Goal: Information Seeking & Learning: Learn about a topic

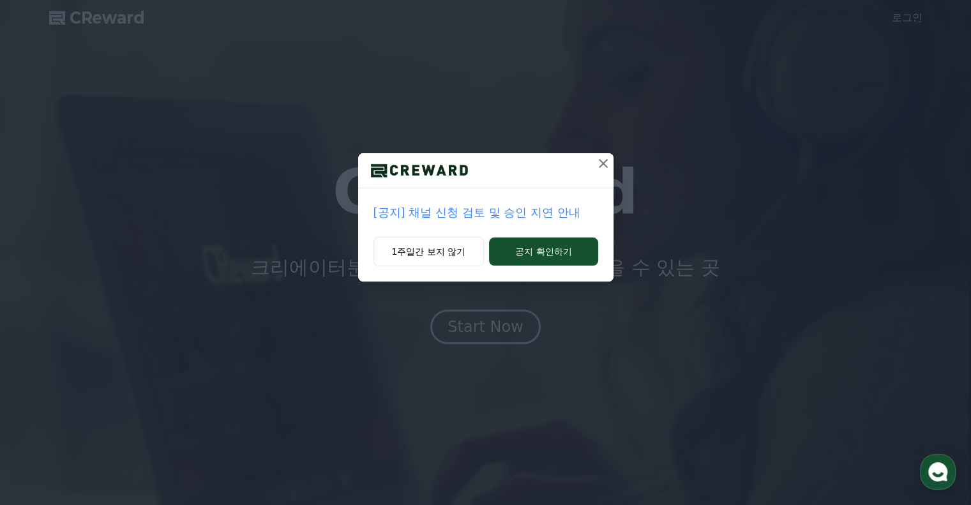
click at [602, 165] on icon at bounding box center [602, 163] width 15 height 15
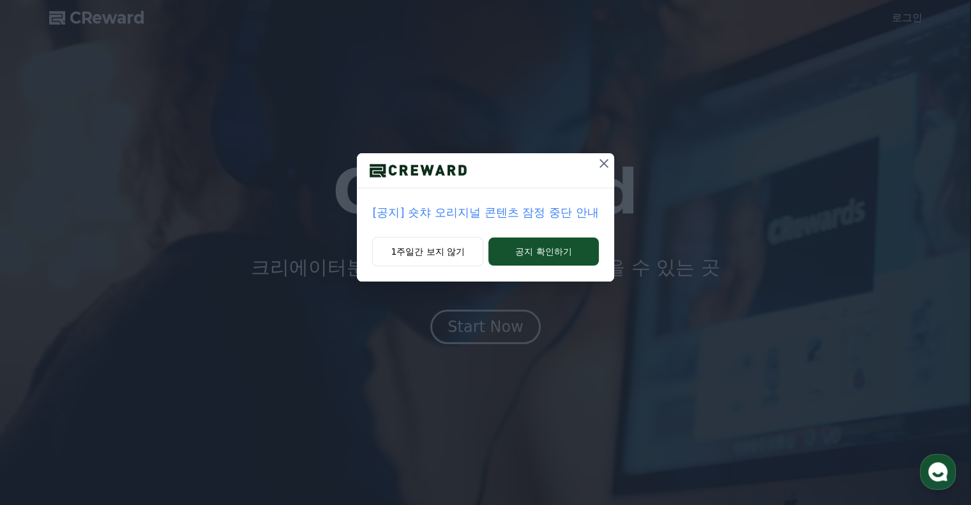
click at [904, 17] on div "[공지] 숏챠 오리지널 콘텐츠 잠정 중단 안내 1주일간 보지 않기 공지 확인하기" at bounding box center [485, 151] width 971 height 302
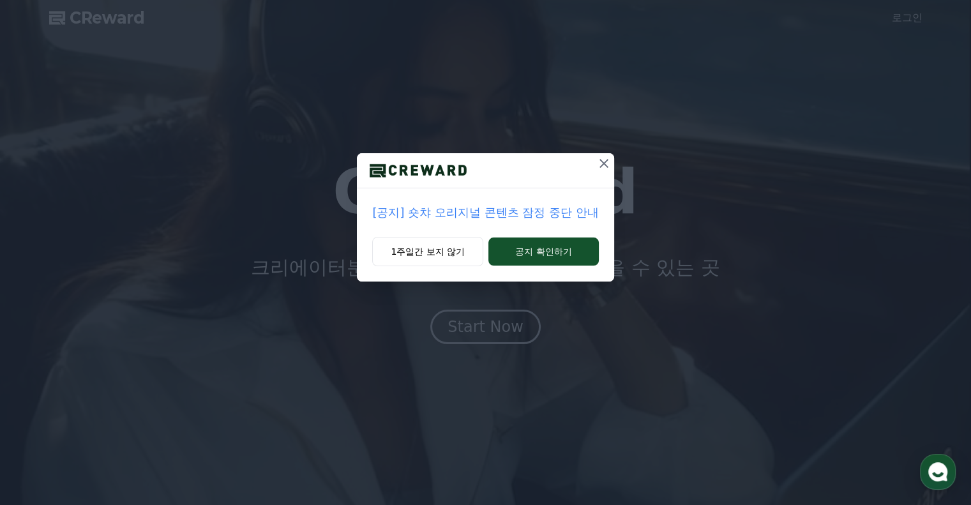
click at [602, 164] on icon at bounding box center [603, 163] width 9 height 9
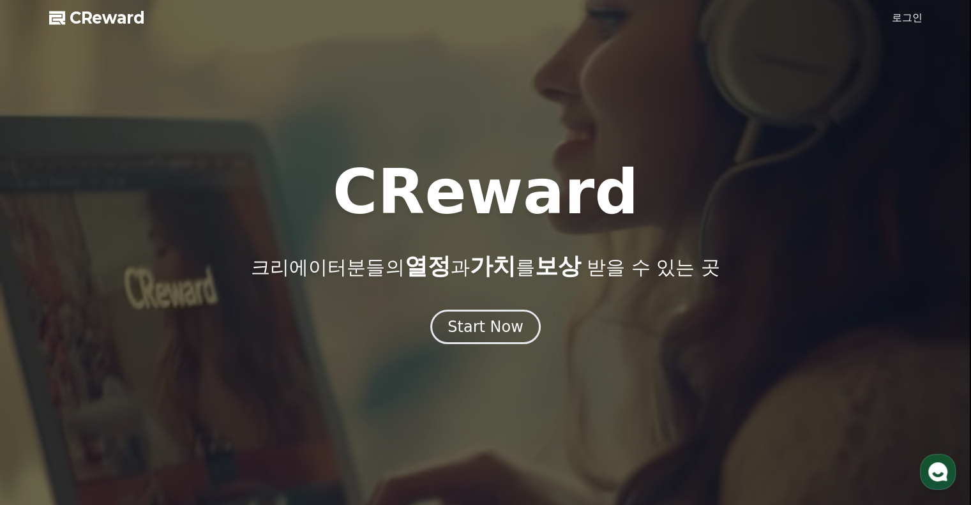
click at [602, 164] on h1 "CReward" at bounding box center [485, 191] width 306 height 61
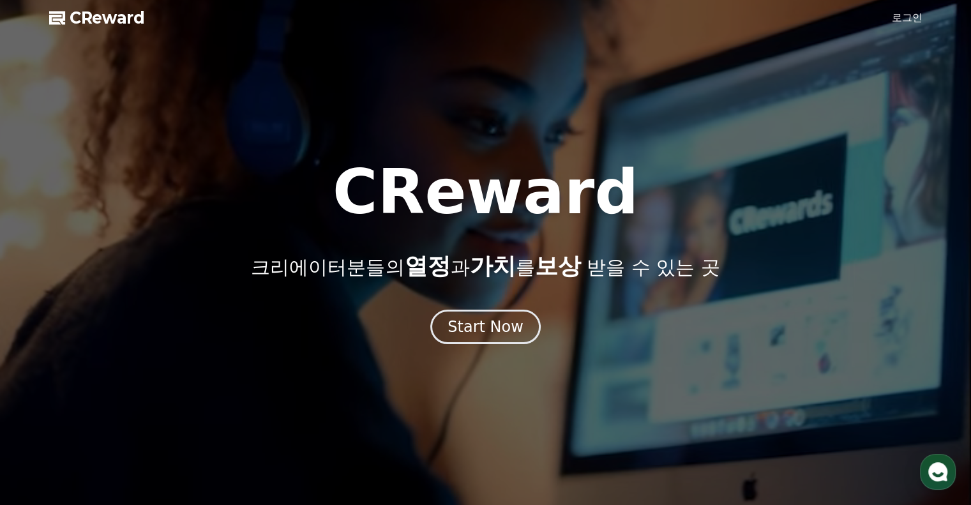
click at [900, 21] on link "로그인" at bounding box center [907, 17] width 31 height 15
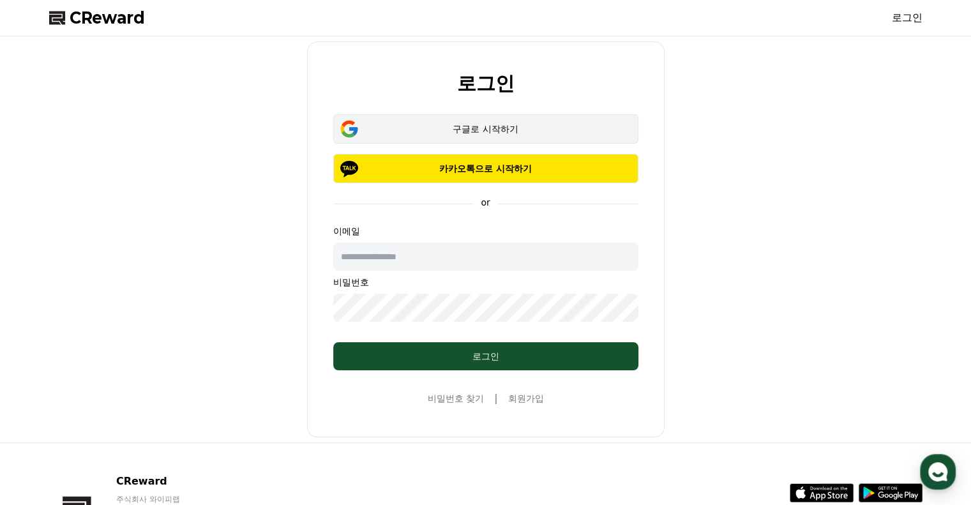
click at [513, 126] on div "구글로 시작하기" at bounding box center [486, 129] width 268 height 13
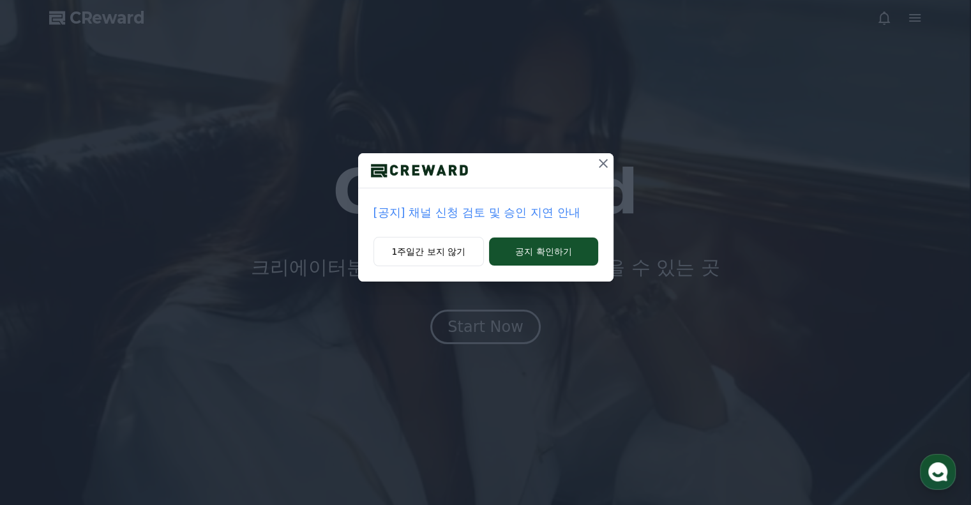
click at [600, 154] on button at bounding box center [603, 163] width 20 height 20
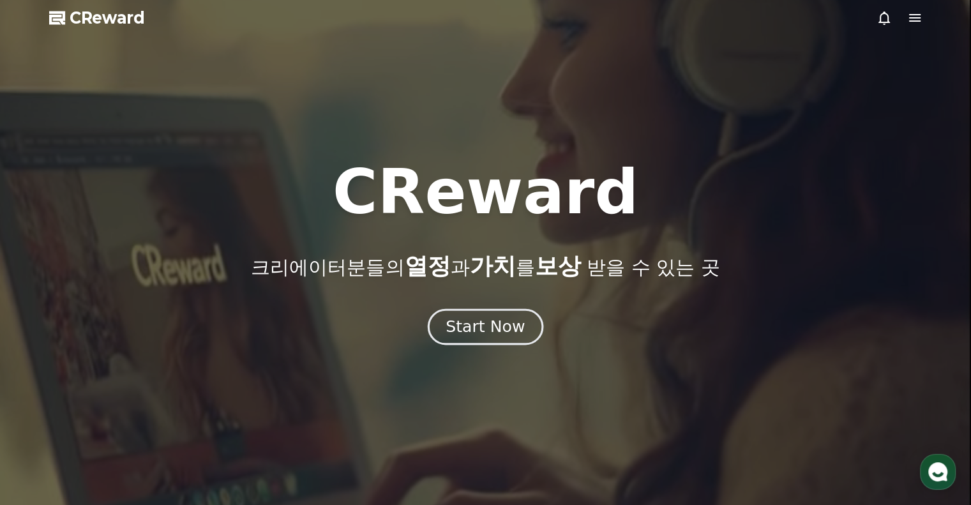
click at [497, 333] on div "Start Now" at bounding box center [484, 327] width 79 height 22
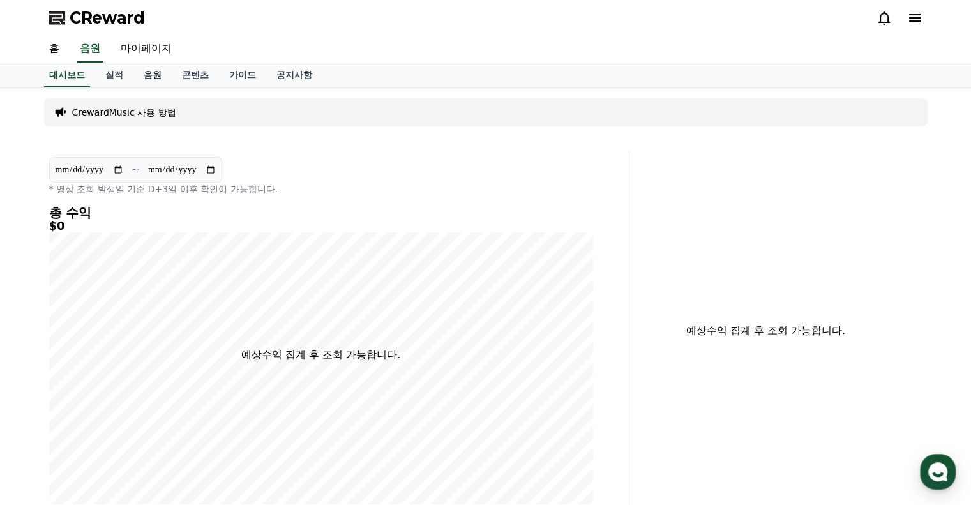
click at [149, 76] on link "음원" at bounding box center [152, 75] width 38 height 24
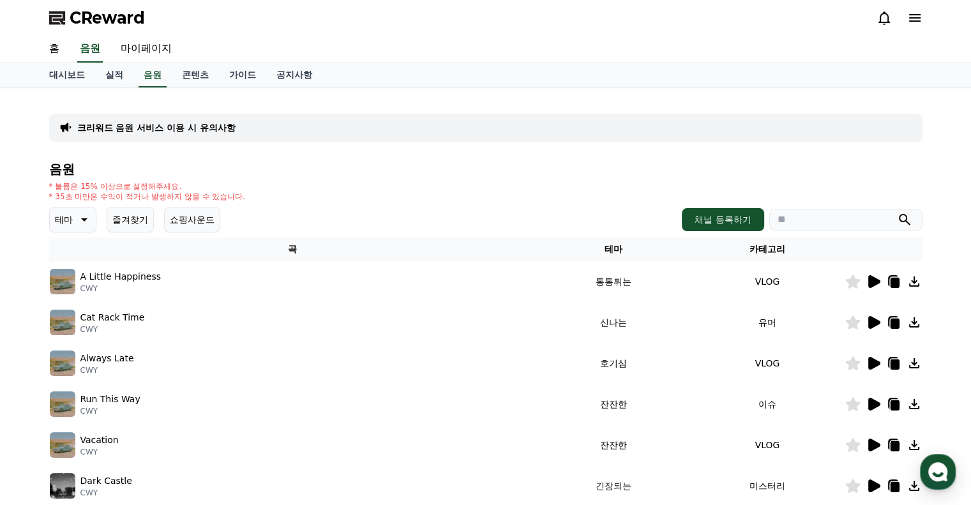
click at [85, 223] on icon at bounding box center [82, 219] width 15 height 15
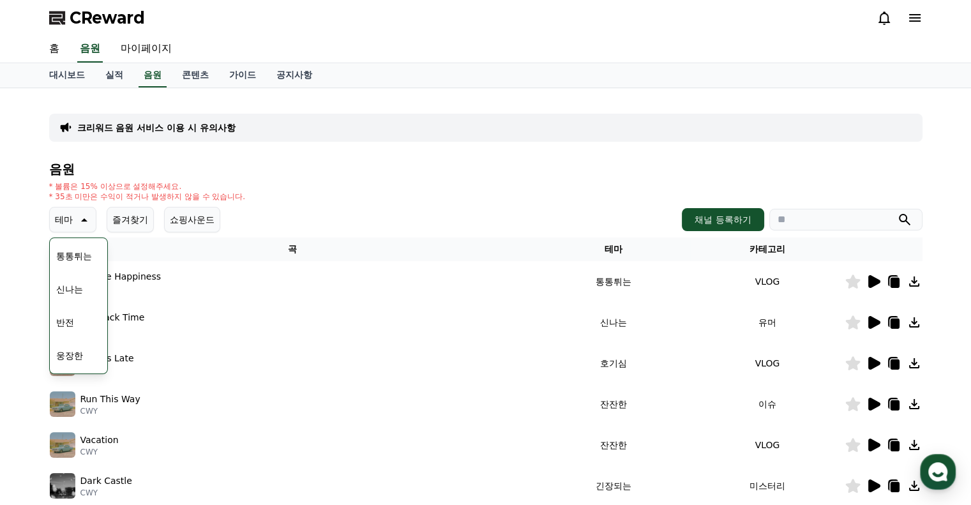
click at [75, 355] on button "웅장한" at bounding box center [69, 355] width 37 height 28
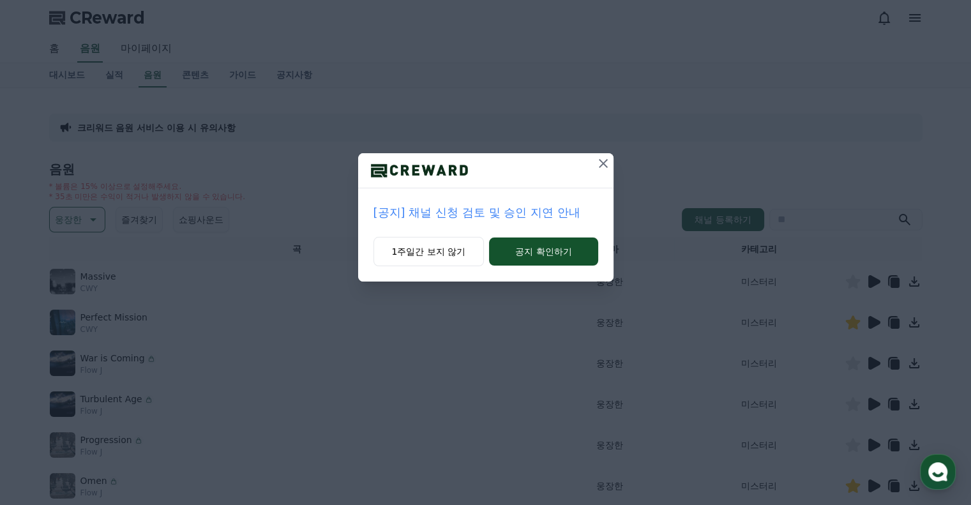
click at [602, 166] on icon at bounding box center [602, 163] width 15 height 15
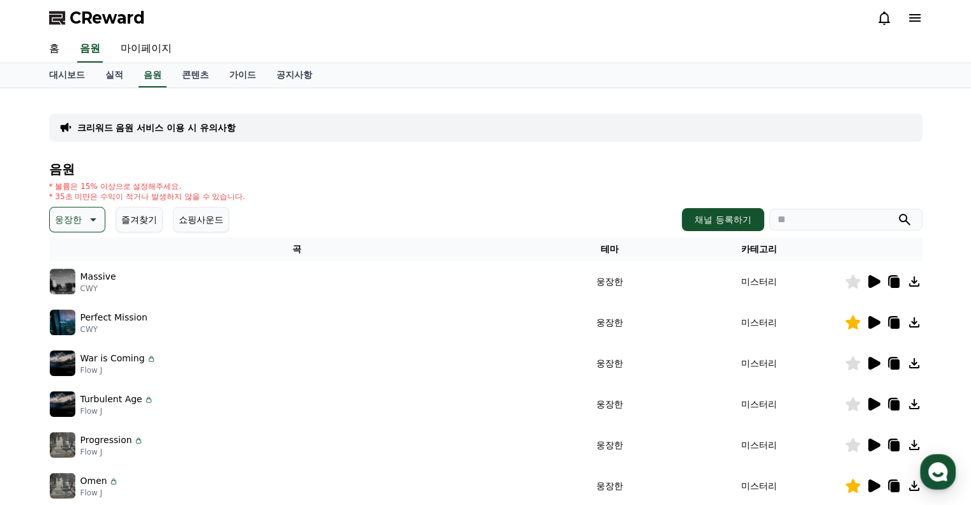
click at [875, 321] on icon at bounding box center [874, 322] width 12 height 13
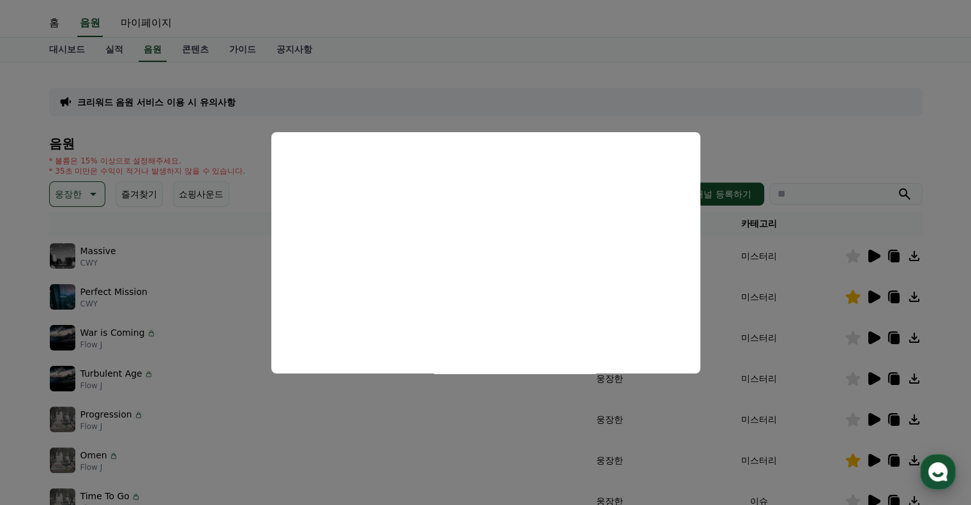
scroll to position [128, 0]
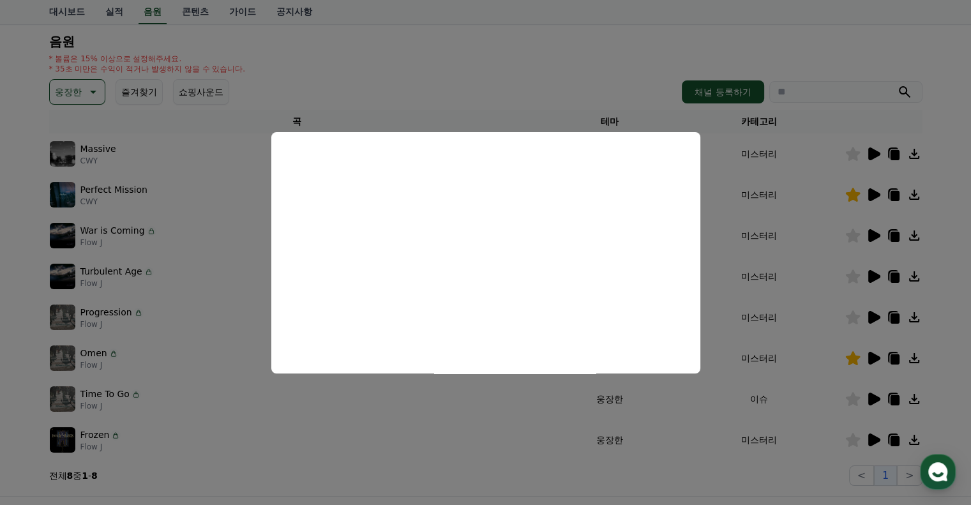
click at [870, 353] on button "close modal" at bounding box center [485, 252] width 971 height 505
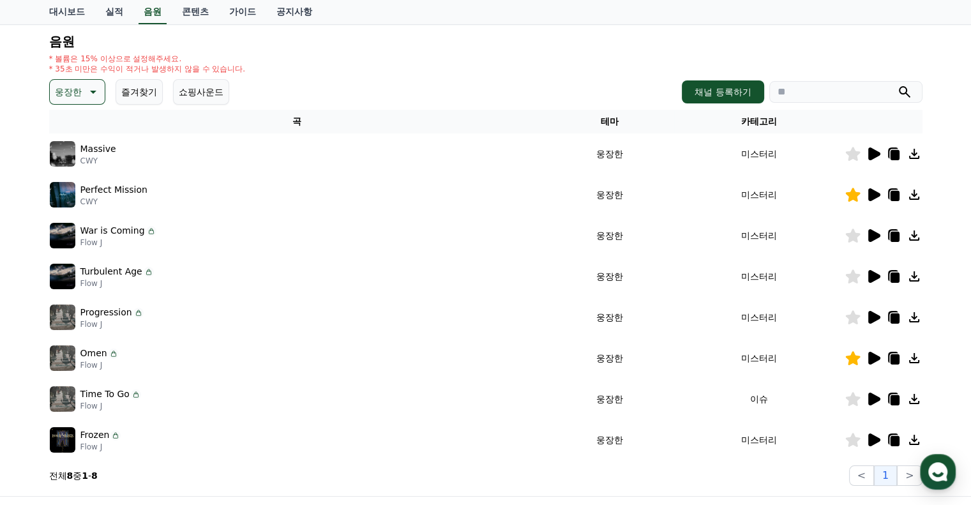
click at [870, 353] on icon at bounding box center [874, 358] width 12 height 13
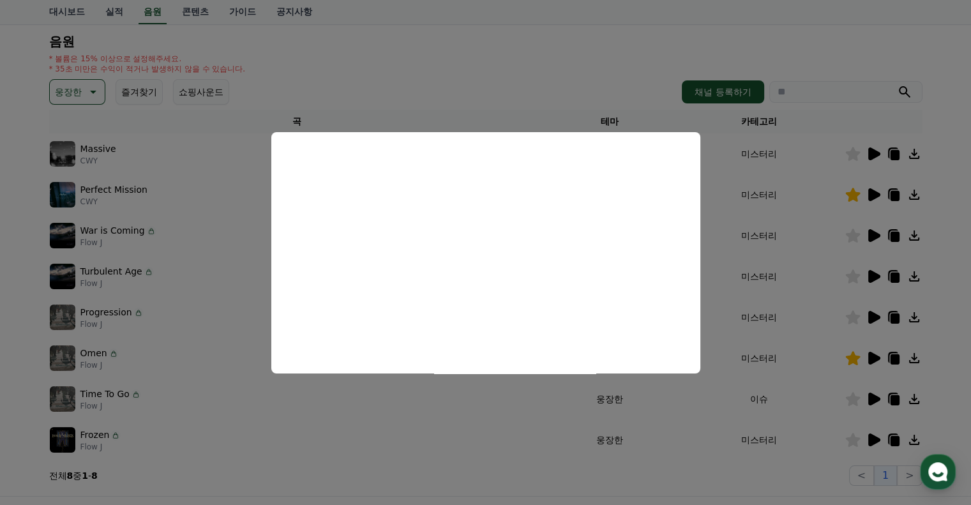
click at [545, 57] on button "close modal" at bounding box center [485, 252] width 971 height 505
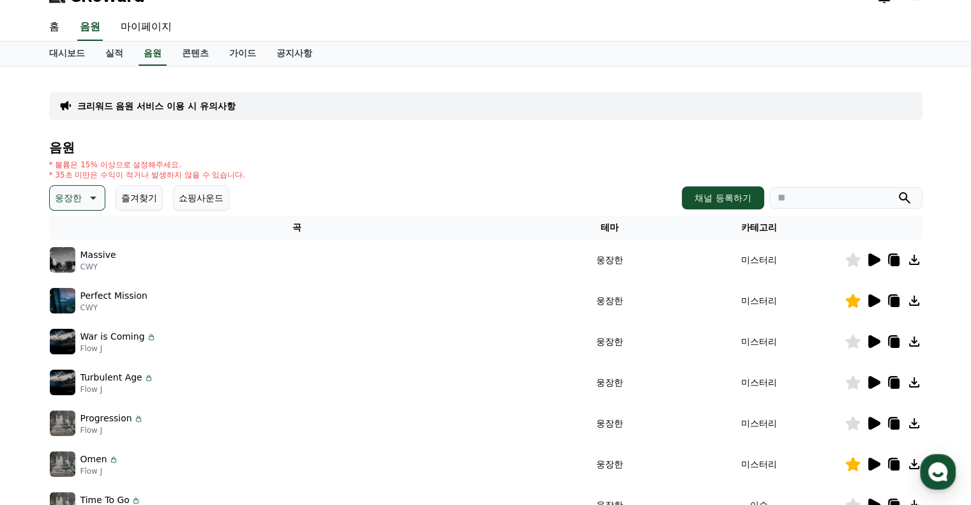
scroll to position [0, 0]
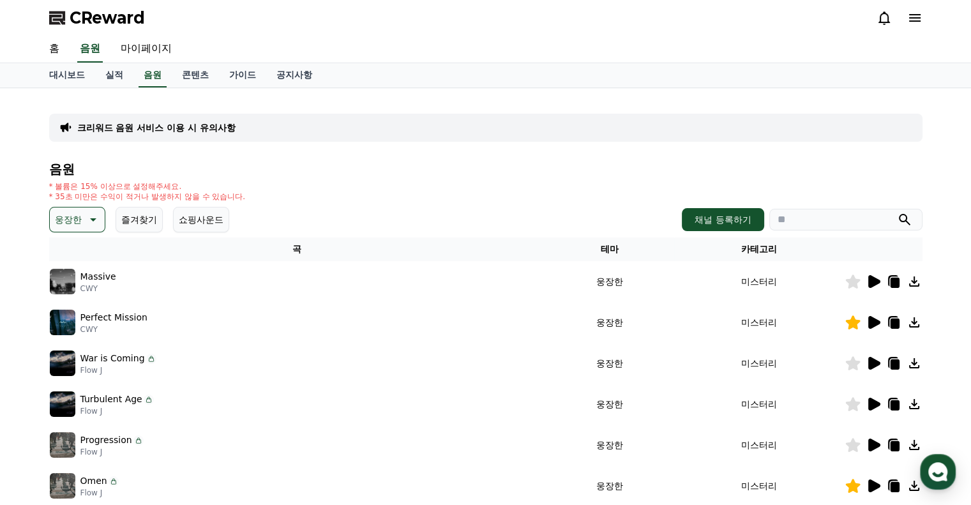
click at [84, 218] on icon at bounding box center [91, 219] width 15 height 15
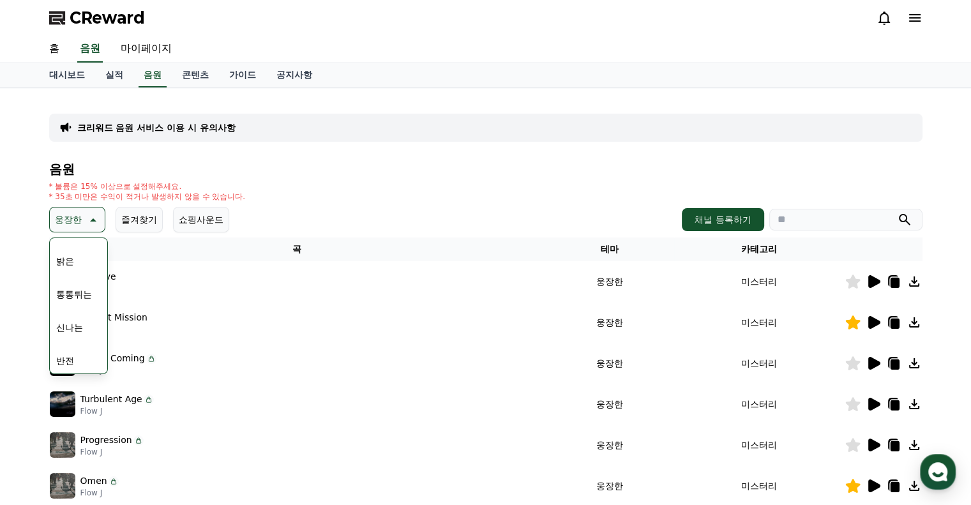
scroll to position [128, 0]
click at [77, 253] on button "밝은" at bounding box center [65, 258] width 28 height 28
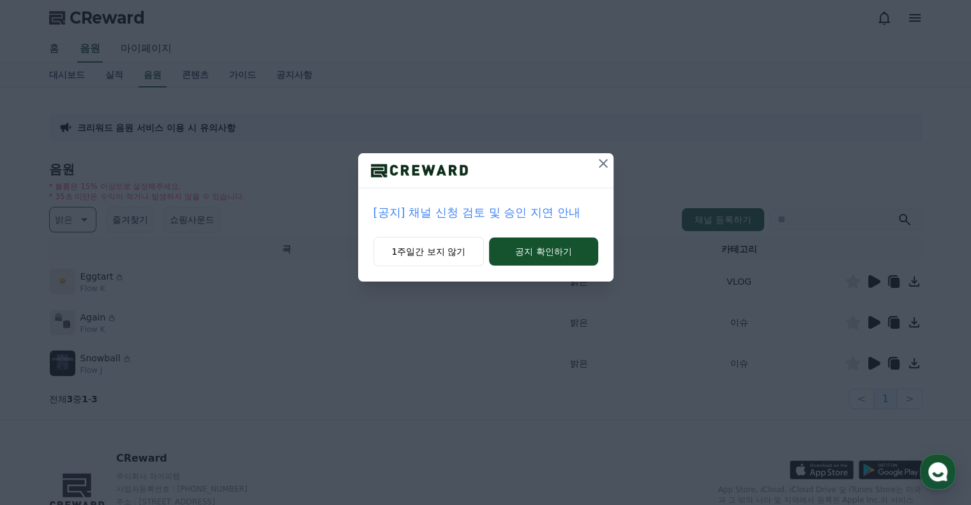
click at [608, 168] on icon at bounding box center [602, 163] width 15 height 15
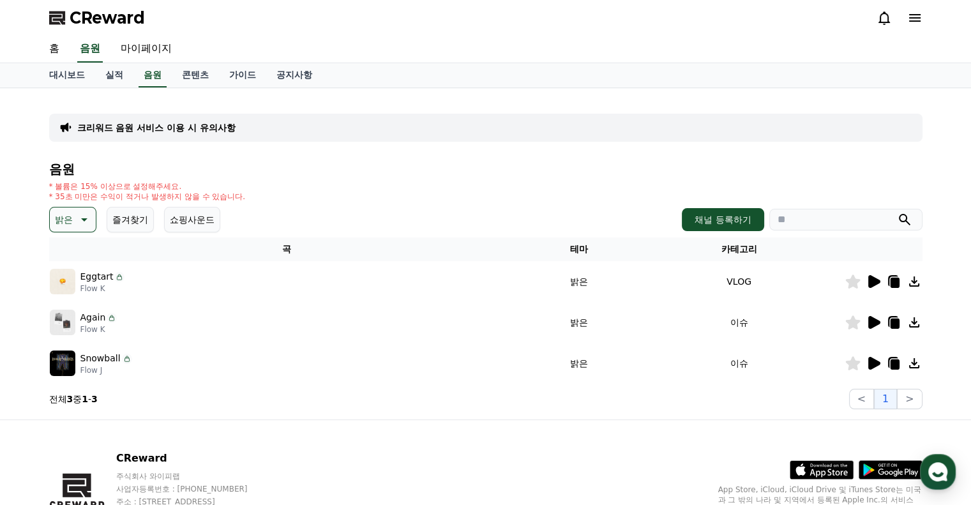
click at [91, 225] on button "밝은" at bounding box center [72, 220] width 47 height 26
click at [82, 288] on button "환상적인" at bounding box center [74, 287] width 46 height 28
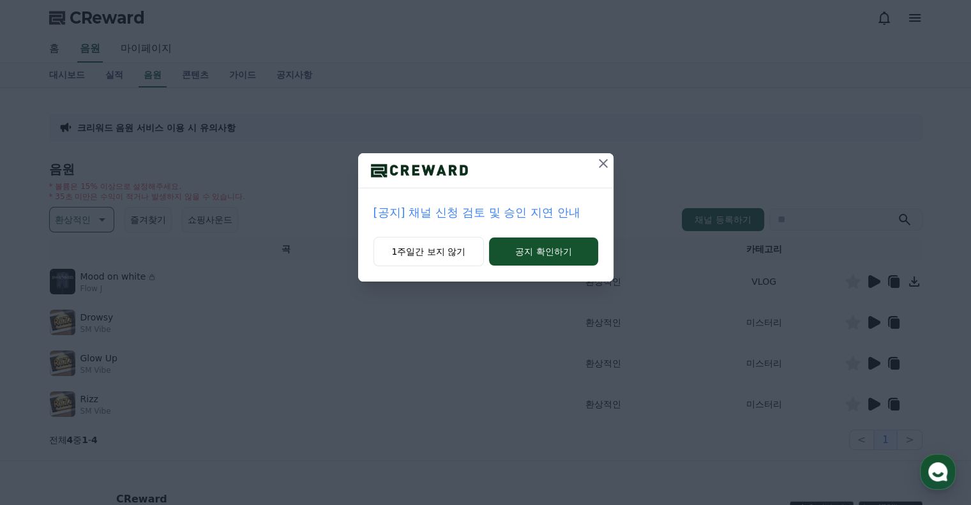
click at [599, 168] on icon at bounding box center [602, 163] width 15 height 15
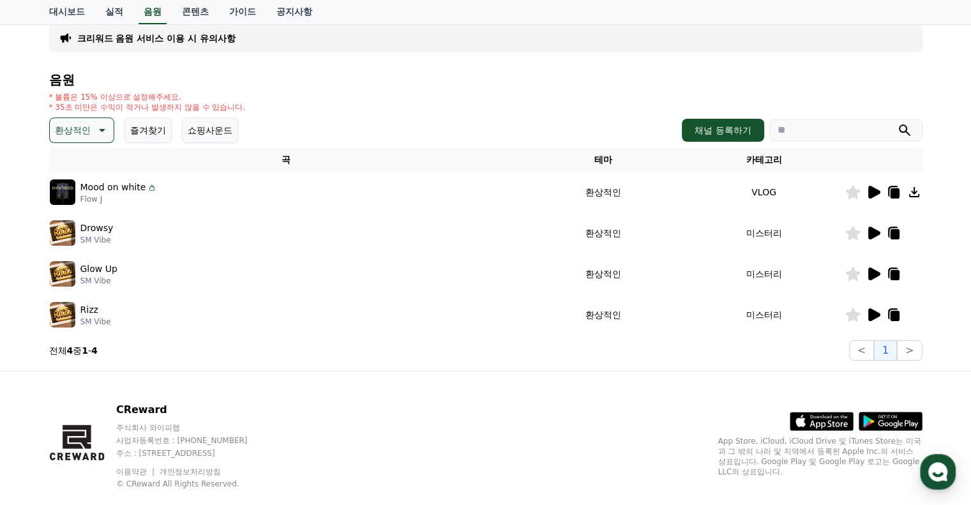
scroll to position [113, 0]
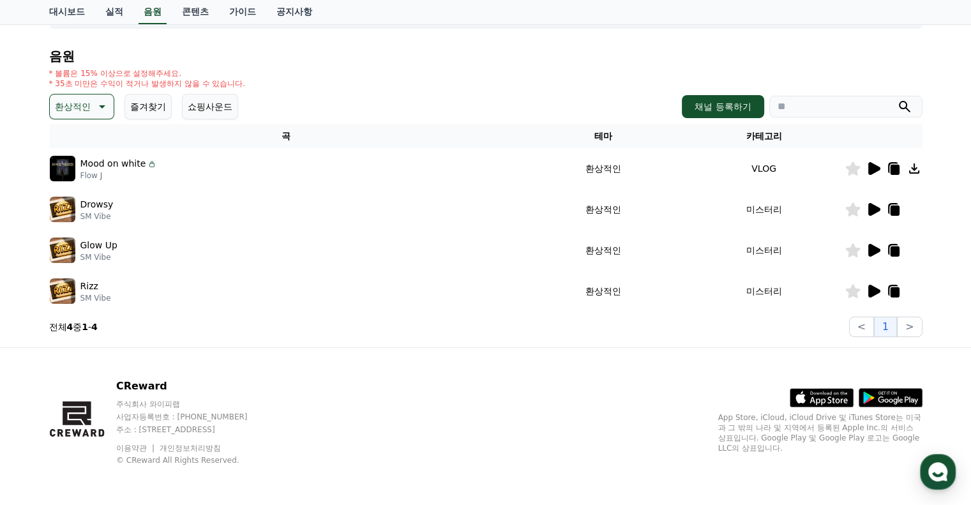
click at [77, 111] on p "환상적인" at bounding box center [73, 107] width 36 height 18
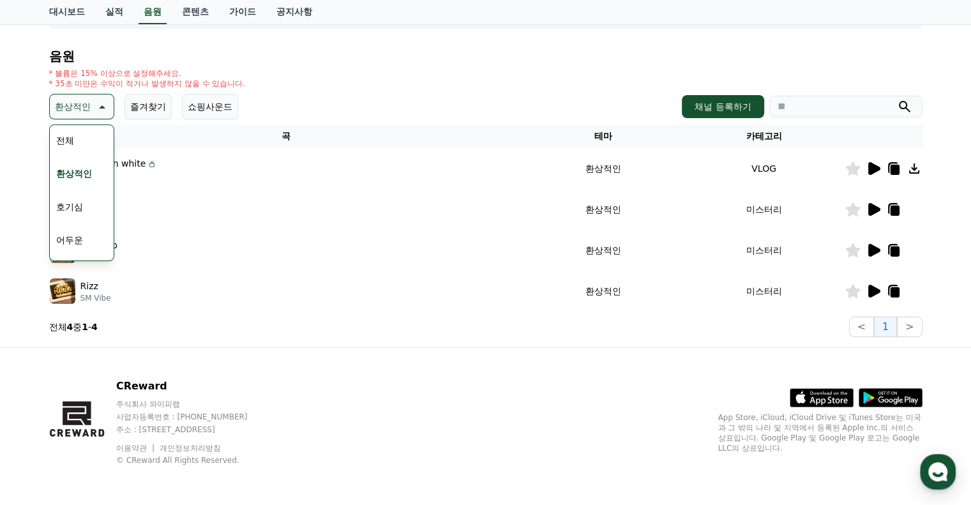
click at [80, 201] on button "호기심" at bounding box center [69, 207] width 37 height 28
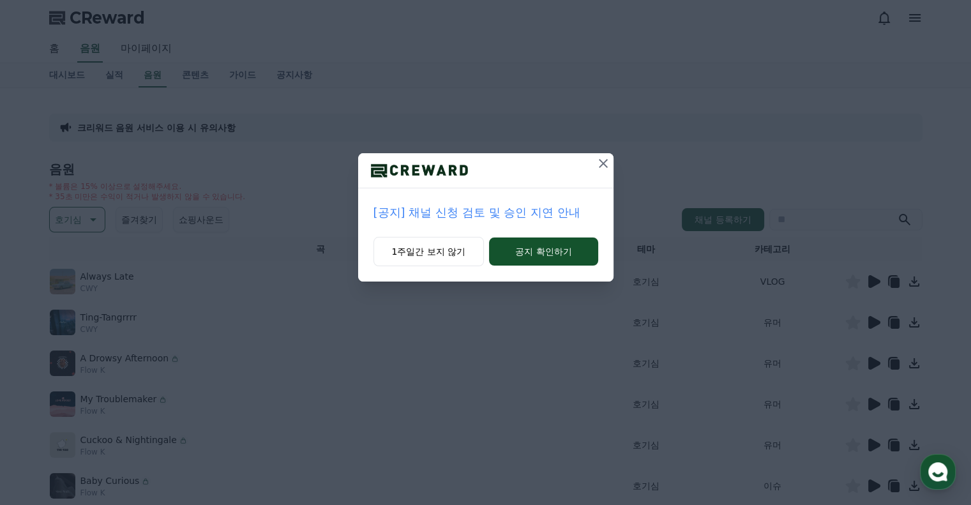
click at [609, 166] on icon at bounding box center [602, 163] width 15 height 15
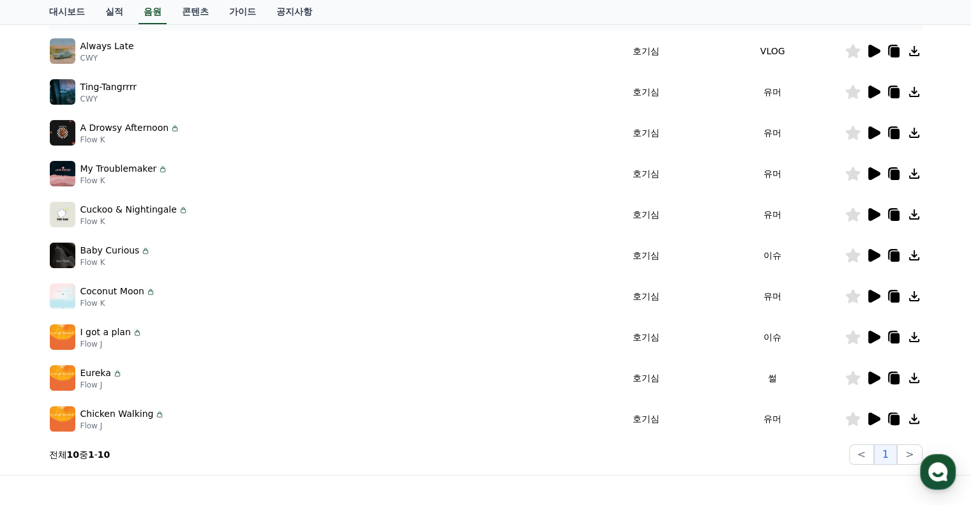
scroll to position [103, 0]
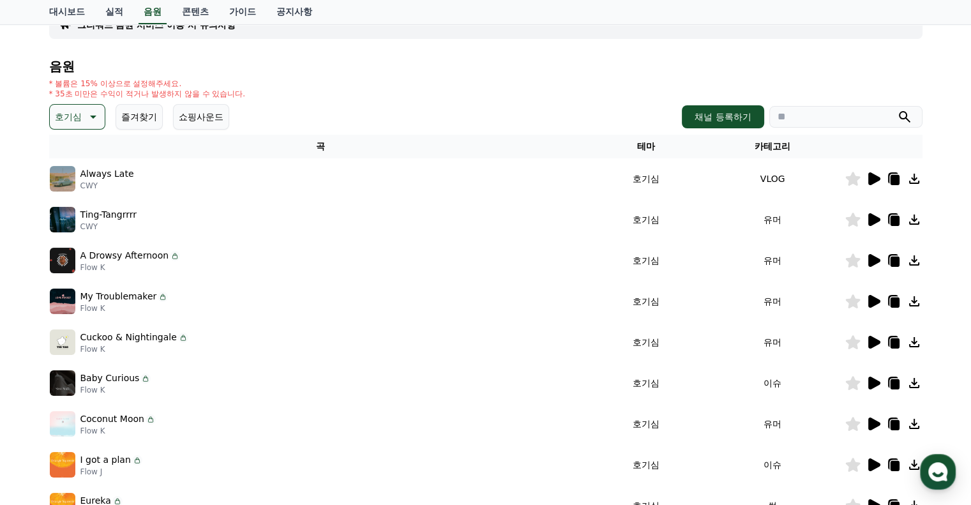
click at [92, 117] on icon at bounding box center [91, 116] width 15 height 15
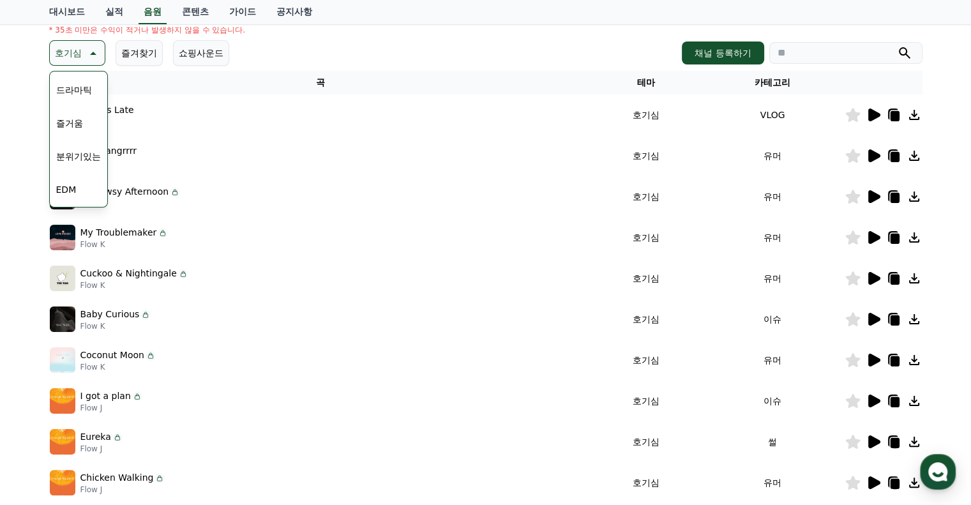
scroll to position [207, 0]
click at [84, 146] on button "웅장한" at bounding box center [69, 145] width 37 height 28
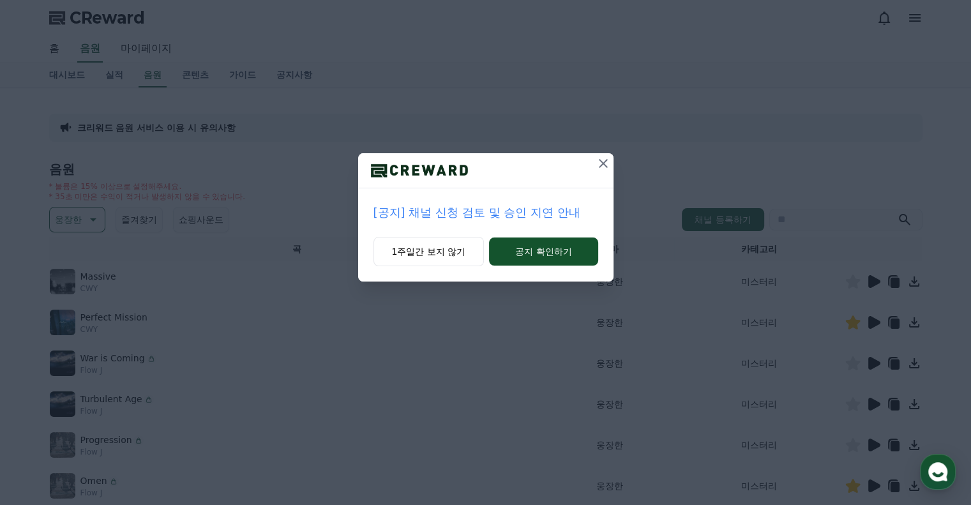
click at [606, 168] on icon at bounding box center [602, 163] width 15 height 15
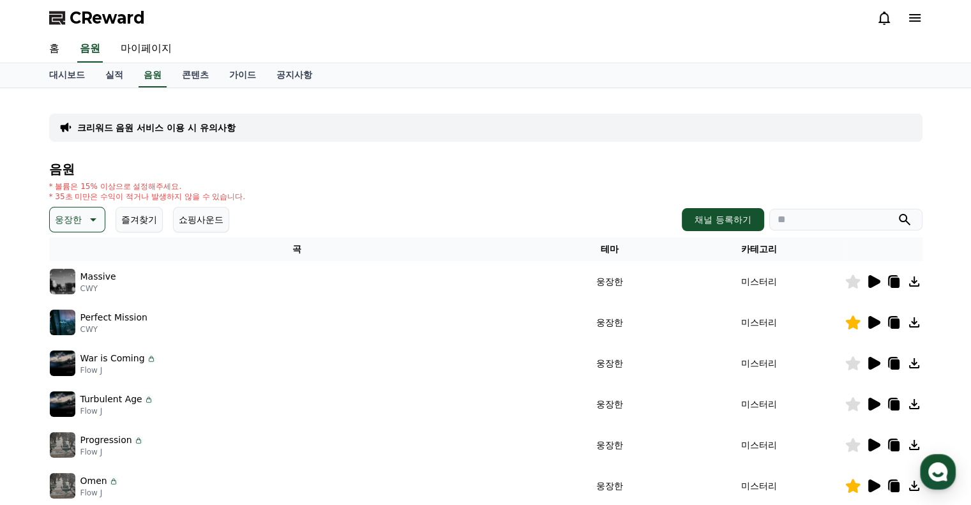
click at [878, 322] on icon at bounding box center [874, 322] width 12 height 13
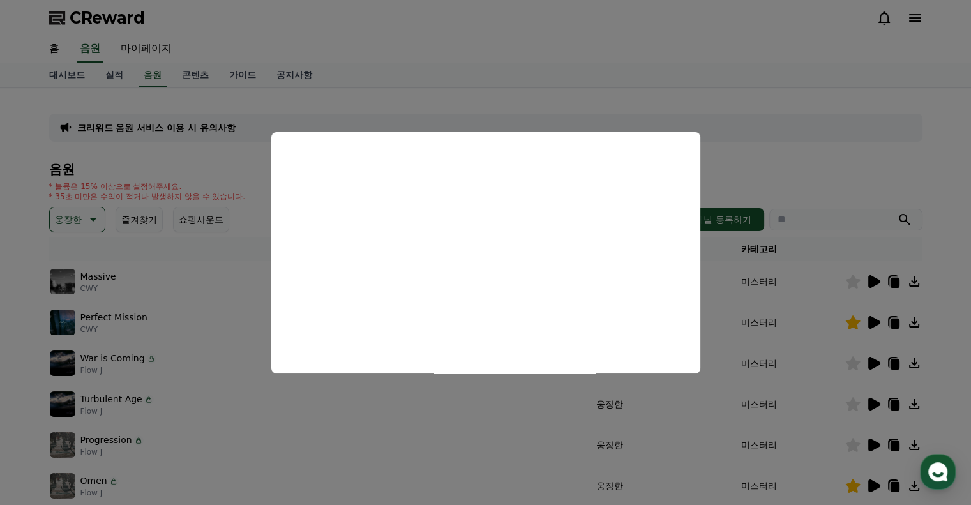
click at [822, 166] on button "close modal" at bounding box center [485, 252] width 971 height 505
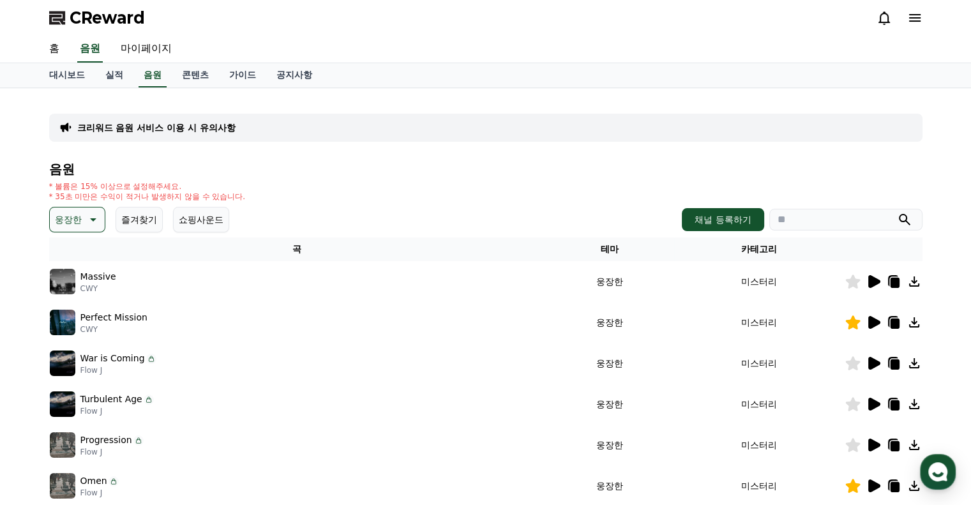
click at [893, 324] on icon at bounding box center [894, 323] width 9 height 10
click at [274, 84] on link "공지사항" at bounding box center [294, 75] width 56 height 24
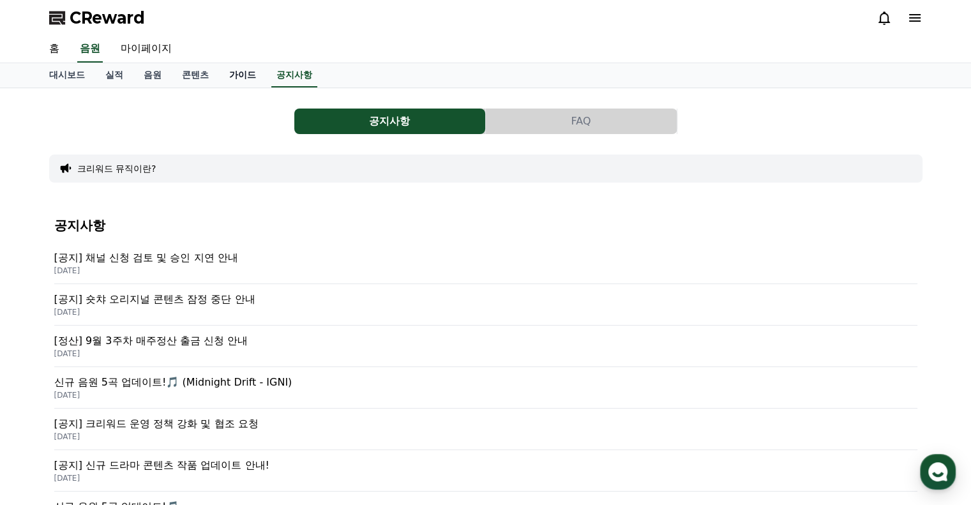
click at [245, 76] on link "가이드" at bounding box center [242, 75] width 47 height 24
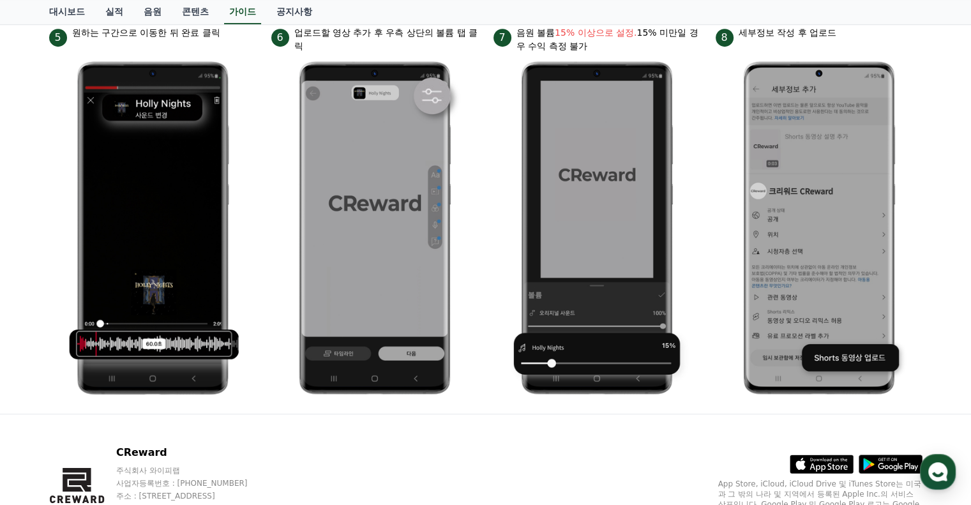
scroll to position [419, 0]
